Goal: Transaction & Acquisition: Book appointment/travel/reservation

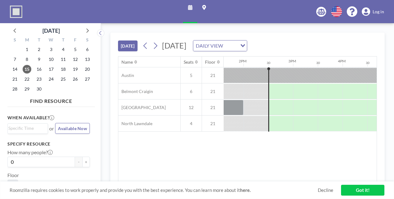
scroll to position [0, 693]
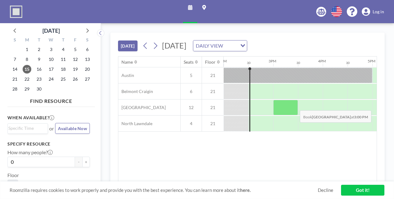
click at [295, 105] on div at bounding box center [285, 107] width 25 height 15
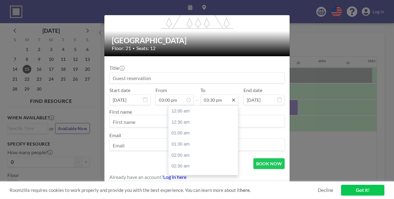
scroll to position [341, 0]
drag, startPoint x: 228, startPoint y: 100, endPoint x: 215, endPoint y: 98, distance: 13.7
click at [215, 98] on div "03:30 pm" at bounding box center [219, 100] width 38 height 11
click at [191, 119] on div "04:00 pm" at bounding box center [204, 122] width 72 height 11
type input "04:00 pm"
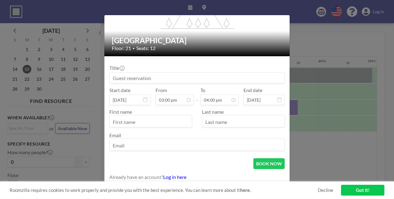
click at [158, 128] on div "First name Last name Email" at bounding box center [196, 130] width 175 height 42
click at [155, 124] on input "text" at bounding box center [151, 122] width 82 height 11
type input "[PERSON_NAME]"
type input "Mini Teams"
type input "[PERSON_NAME]"
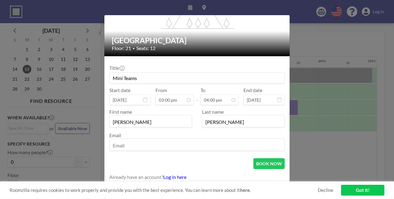
type input "[EMAIL_ADDRESS][DOMAIN_NAME]"
drag, startPoint x: 197, startPoint y: 81, endPoint x: 68, endPoint y: 86, distance: 128.5
click at [68, 86] on div "flex-grow: 1.2; Little Village Floor: 21 • Seats: 12 Title Mini Teams Start dat…" at bounding box center [197, 99] width 394 height 199
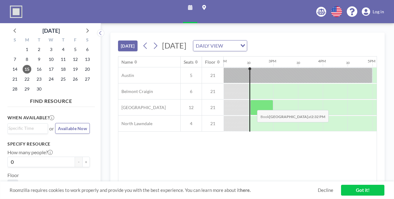
click at [253, 105] on div at bounding box center [261, 107] width 23 height 15
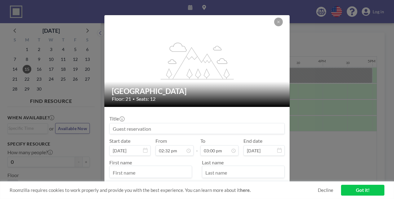
click at [313, 108] on div "flex-grow: 1.2; Little Village Floor: 21 • Seats: 12 Title Start date [DATE] Fr…" at bounding box center [197, 99] width 394 height 199
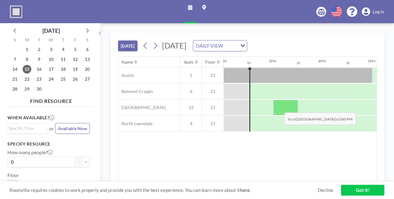
click at [280, 107] on div at bounding box center [285, 107] width 25 height 15
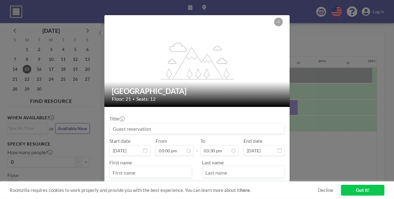
click at [140, 132] on input at bounding box center [197, 129] width 175 height 11
type input "Mini Teams"
type input "[PERSON_NAME]"
type input "[EMAIL_ADDRESS][DOMAIN_NAME]"
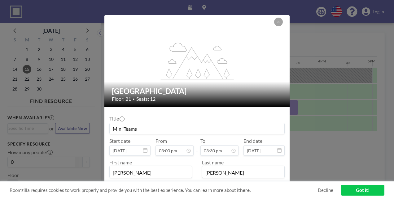
click at [205, 128] on input "Mini Teams" at bounding box center [197, 129] width 175 height 11
type input "M"
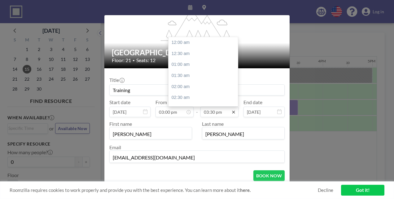
scroll to position [341, 0]
type input "Training"
drag, startPoint x: 231, startPoint y: 113, endPoint x: 207, endPoint y: 72, distance: 47.7
click at [207, 107] on div "03:30 pm 12:00 am 12:30 am 01:00 am 01:30 am 02:00 am 02:30 am 03:00 am 03:30 a…" at bounding box center [219, 112] width 38 height 11
click at [190, 53] on div "04:00 pm" at bounding box center [204, 53] width 72 height 11
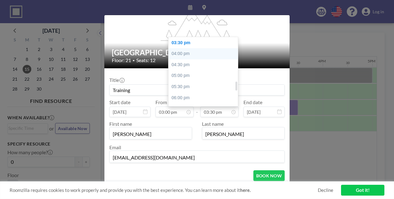
type input "04:00 pm"
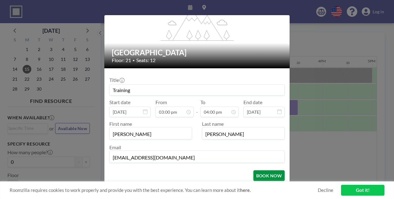
click at [260, 176] on button "BOOK NOW" at bounding box center [268, 176] width 31 height 11
